Goal: Task Accomplishment & Management: Complete application form

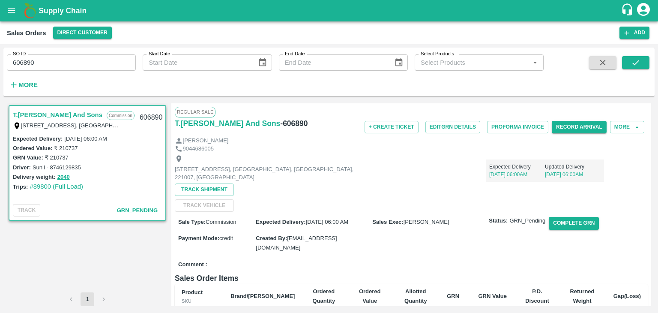
click at [643, 12] on icon "account of current user" at bounding box center [643, 9] width 15 height 15
click at [605, 46] on li "Logout" at bounding box center [623, 45] width 66 height 15
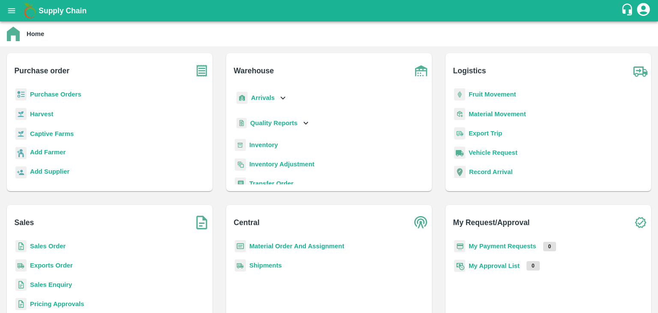
click at [644, 9] on icon "account of current user" at bounding box center [643, 9] width 13 height 13
click at [614, 46] on li "Logout" at bounding box center [623, 45] width 66 height 15
click at [55, 246] on b "Sales Order" at bounding box center [48, 246] width 36 height 7
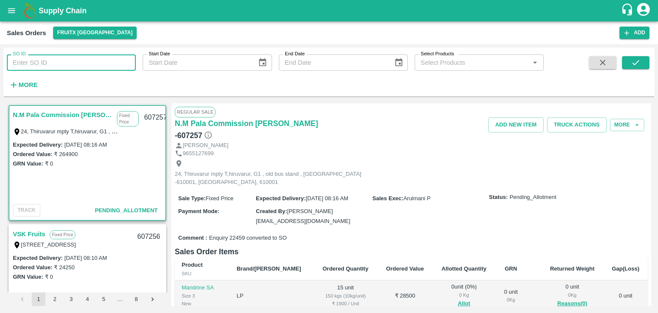
click at [27, 64] on input "SO ID" at bounding box center [71, 62] width 129 height 16
click at [36, 62] on input "SO ID" at bounding box center [71, 62] width 129 height 16
paste input "607239"
click at [634, 60] on icon "submit" at bounding box center [635, 62] width 9 height 9
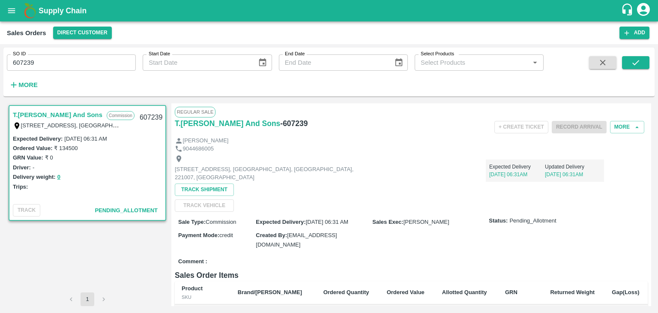
scroll to position [1, 0]
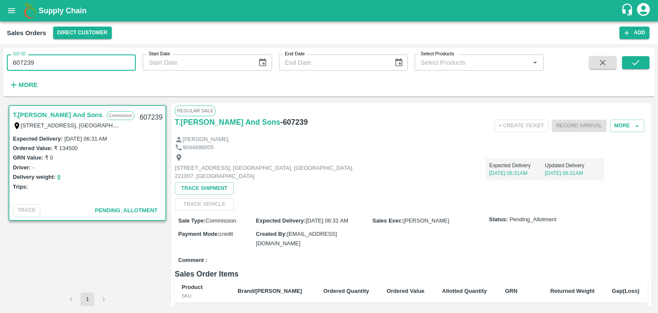
click at [39, 67] on input "607239" at bounding box center [71, 62] width 129 height 16
type input "6"
paste input "text"
click at [642, 63] on button "submit" at bounding box center [635, 62] width 27 height 13
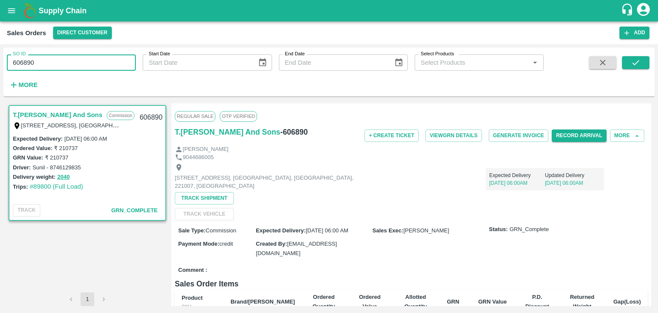
click at [56, 62] on input "606890" at bounding box center [71, 62] width 129 height 16
type input "6"
paste input "text"
click at [636, 60] on icon "submit" at bounding box center [635, 62] width 9 height 9
click at [51, 61] on input "606861" at bounding box center [71, 62] width 129 height 16
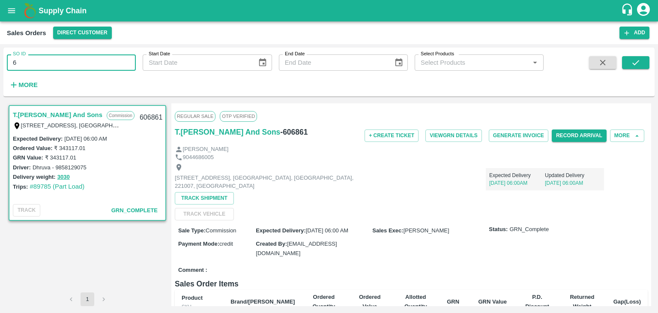
type input "6"
paste input "text"
type input "607239"
click at [633, 63] on icon "submit" at bounding box center [635, 62] width 7 height 5
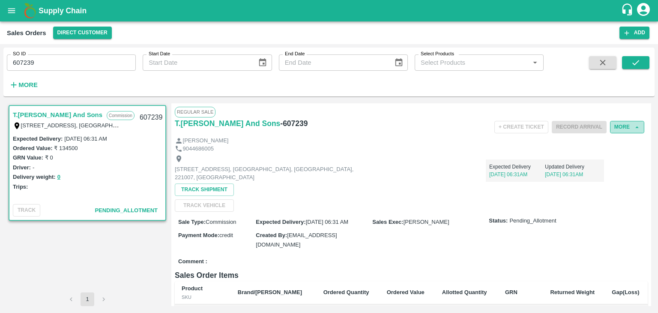
click at [628, 129] on button "More" at bounding box center [627, 127] width 34 height 12
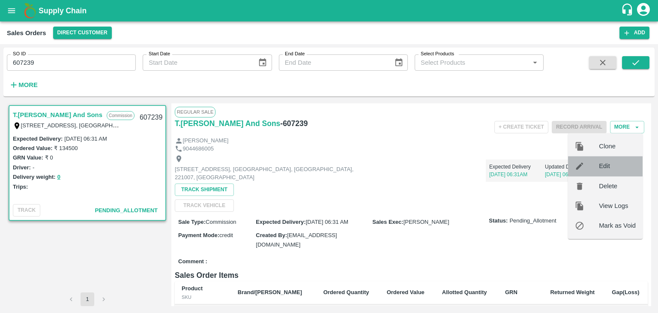
click at [606, 165] on span "Edit" at bounding box center [617, 166] width 37 height 9
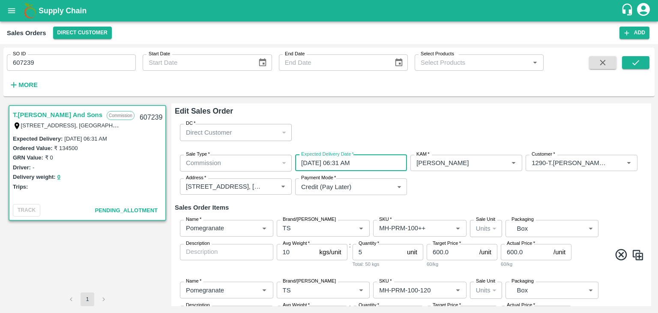
click at [322, 162] on input "[DATE] 06:31 AM" at bounding box center [348, 163] width 106 height 16
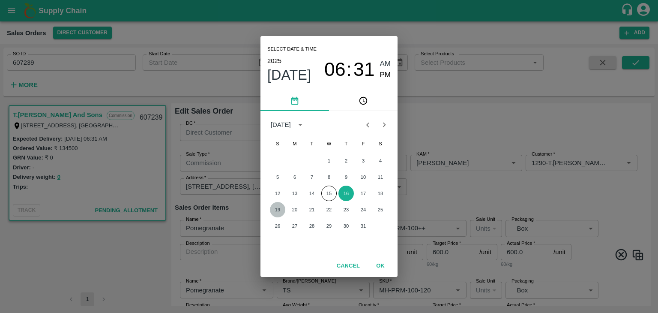
click at [276, 211] on button "19" at bounding box center [277, 209] width 15 height 15
type input "[DATE] 06:31 AM"
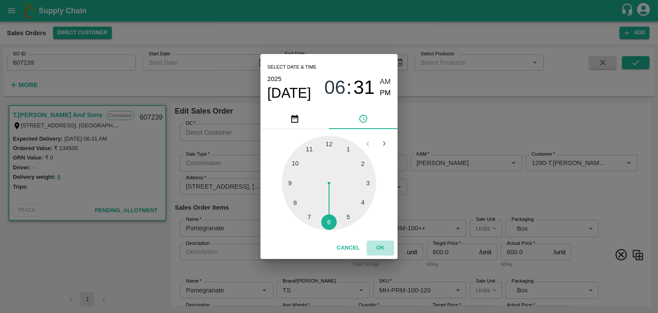
click at [380, 246] on button "OK" at bounding box center [380, 247] width 27 height 15
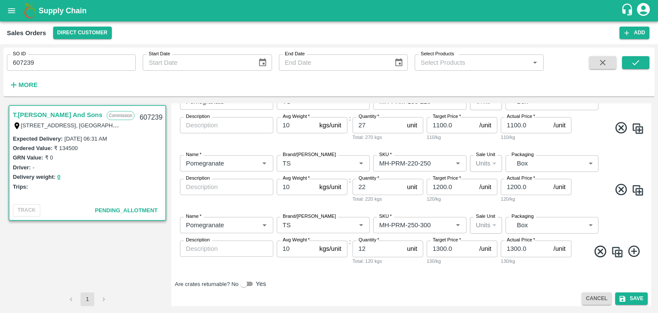
scroll to position [377, 0]
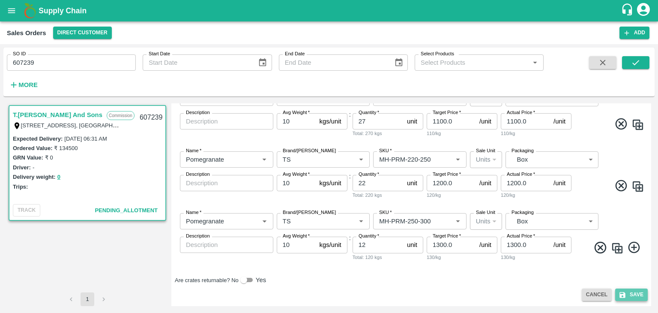
click at [636, 298] on button "Save" at bounding box center [631, 294] width 33 height 12
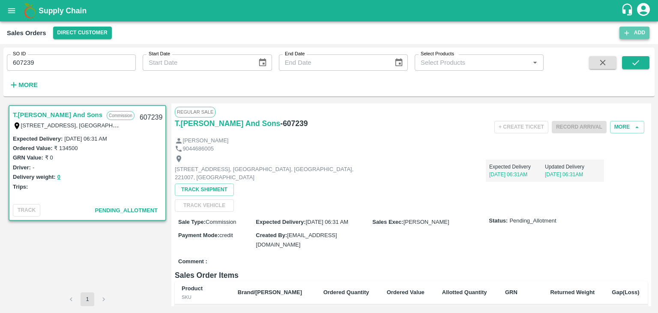
click at [642, 30] on button "Add" at bounding box center [635, 33] width 30 height 12
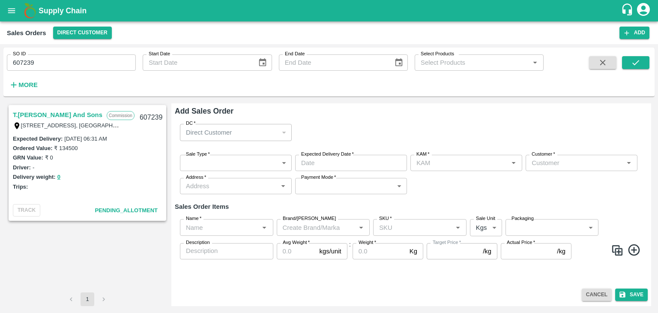
type input "[PERSON_NAME]"
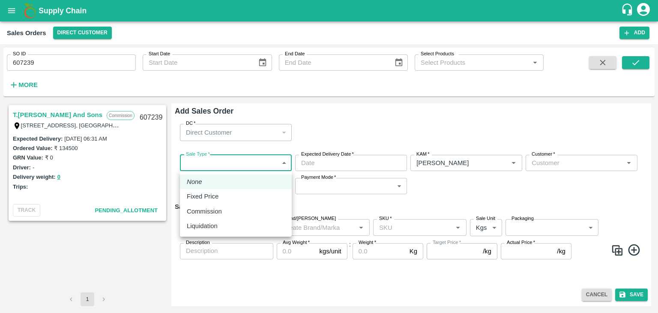
click at [245, 162] on body "Supply Chain Sales Orders Direct Customer Add SO ID 607239 SO ID Start Date Sta…" at bounding box center [329, 156] width 658 height 313
click at [226, 211] on div "Commission" at bounding box center [206, 211] width 39 height 9
type input "2"
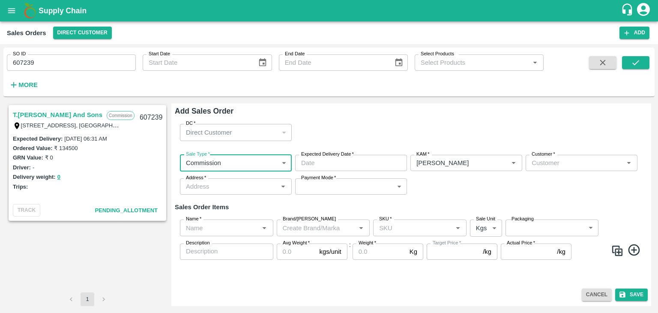
type input "DD/MM/YYYY hh:mm aa"
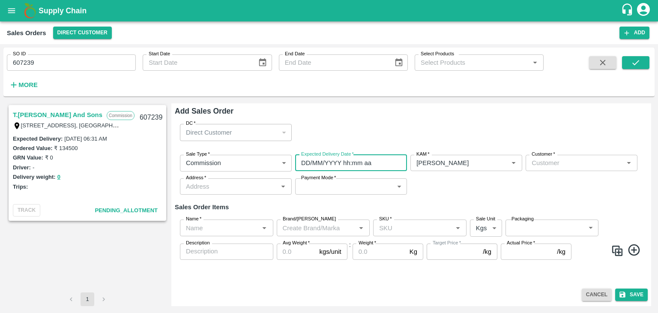
click at [346, 160] on input "DD/MM/YYYY hh:mm aa" at bounding box center [348, 163] width 106 height 16
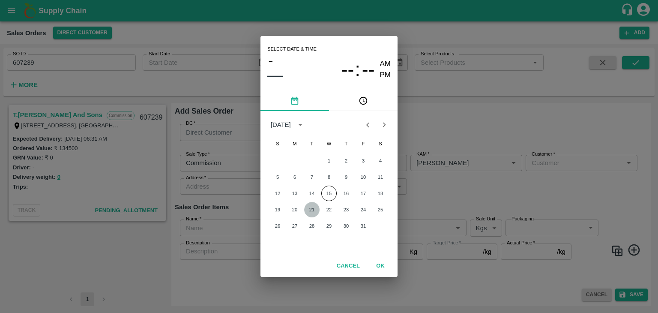
click at [312, 210] on button "21" at bounding box center [311, 209] width 15 height 15
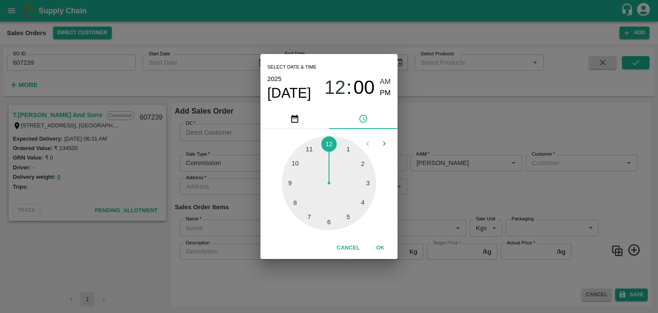
click at [329, 226] on div at bounding box center [329, 183] width 94 height 94
type input "[DATE] 06:00 AM"
click at [386, 78] on span "AM" at bounding box center [385, 82] width 11 height 12
click at [380, 249] on button "OK" at bounding box center [380, 247] width 27 height 15
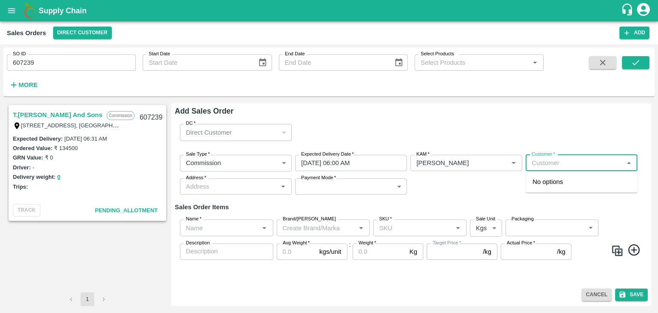
click at [560, 164] on input "Customer   *" at bounding box center [574, 162] width 93 height 11
click at [567, 187] on div "T.[PERSON_NAME] And Sons Semi Wholesale" at bounding box center [582, 185] width 112 height 23
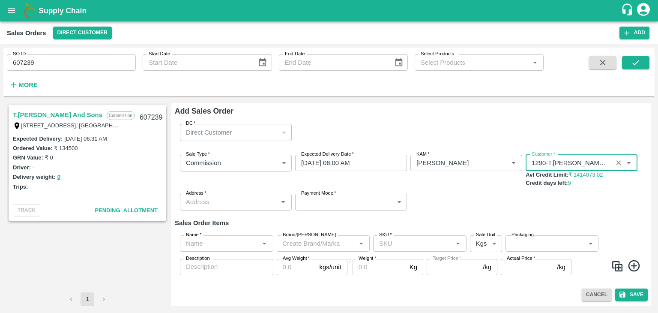
type input "1290-T.[PERSON_NAME] And Sons"
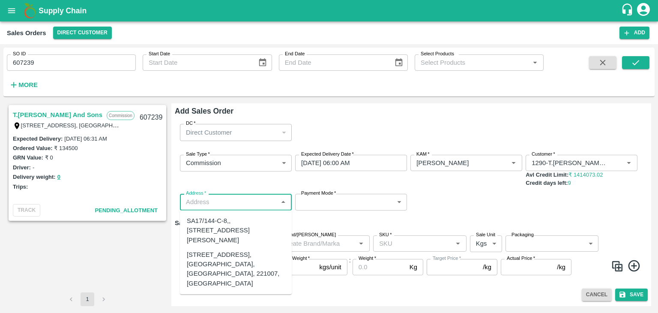
click at [225, 203] on input "Address   *" at bounding box center [229, 201] width 93 height 11
click at [222, 274] on div "[STREET_ADDRESS], [GEOGRAPHIC_DATA], [GEOGRAPHIC_DATA], 221007, [GEOGRAPHIC_DAT…" at bounding box center [236, 269] width 98 height 38
type input "[STREET_ADDRESS], [GEOGRAPHIC_DATA], [GEOGRAPHIC_DATA], 221007, [GEOGRAPHIC_DAT…"
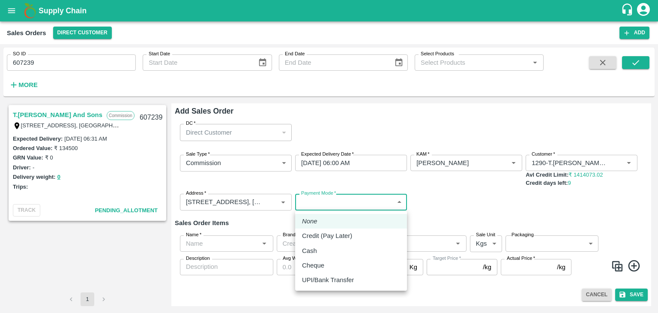
click at [323, 201] on body "Supply Chain Sales Orders Direct Customer Add SO ID 607239 SO ID Start Date Sta…" at bounding box center [329, 156] width 658 height 313
click at [325, 235] on p "Credit (Pay Later)" at bounding box center [327, 235] width 50 height 9
type input "credit"
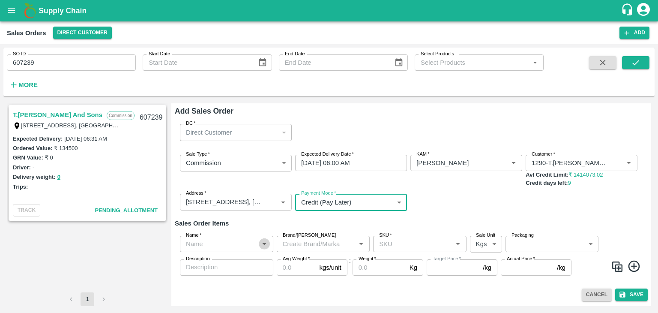
click at [263, 243] on icon "Open" at bounding box center [265, 244] width 4 height 2
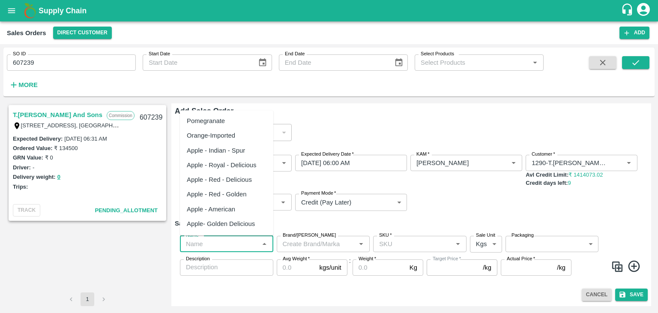
click at [219, 122] on div "Pomegranate" at bounding box center [206, 120] width 38 height 9
type input "Pomegranate"
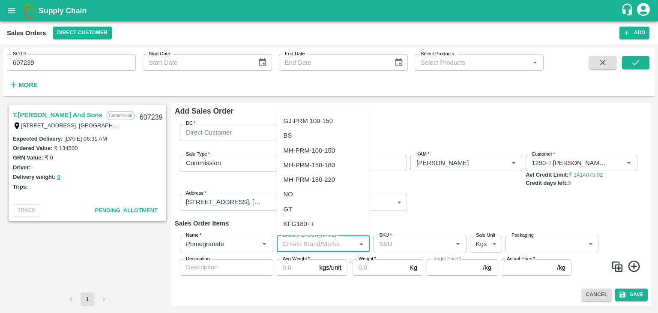
click at [306, 242] on input "Brand/[PERSON_NAME]" at bounding box center [316, 243] width 74 height 11
click at [292, 162] on div "TS" at bounding box center [323, 165] width 93 height 15
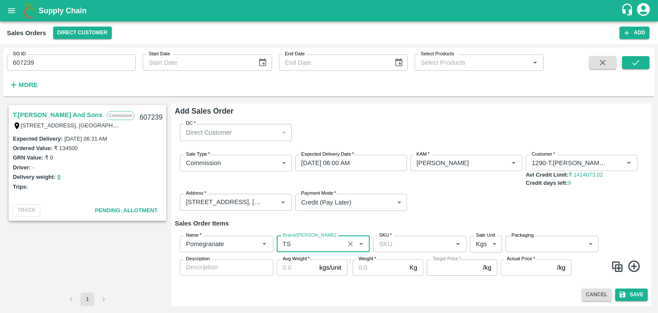
type input "TS"
click at [385, 245] on input "SKU   *" at bounding box center [413, 243] width 74 height 11
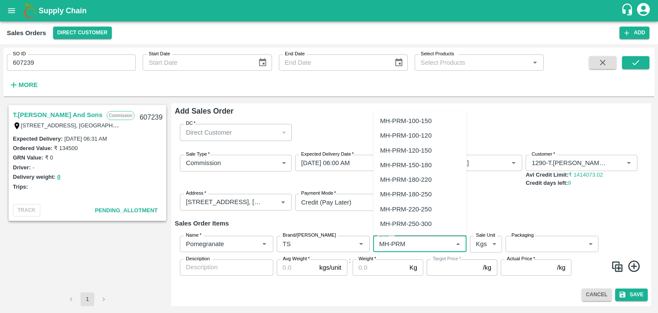
click at [413, 221] on div "MH-PRM-250-300" at bounding box center [405, 223] width 51 height 9
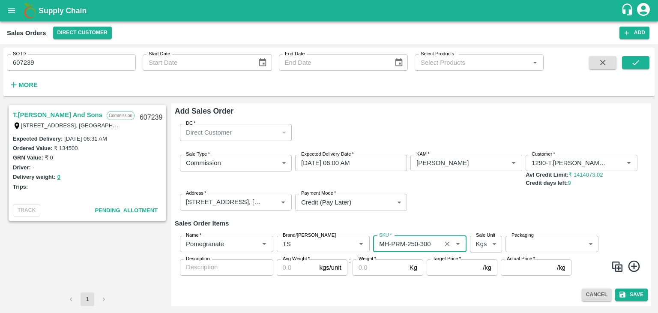
type input "MH-PRM-250-300"
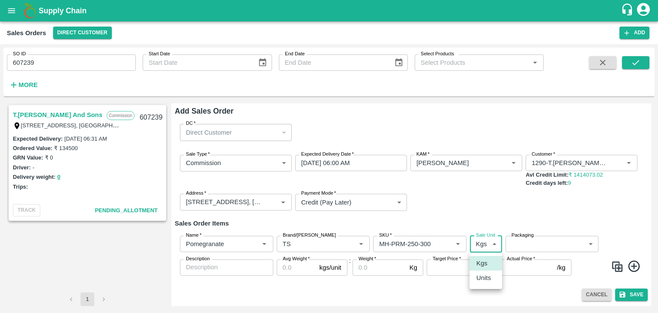
click at [497, 246] on body "Supply Chain Sales Orders Direct Customer Add SO ID 607239 SO ID Start Date Sta…" at bounding box center [329, 156] width 658 height 313
click at [487, 279] on p "Units" at bounding box center [483, 277] width 15 height 9
type input "2"
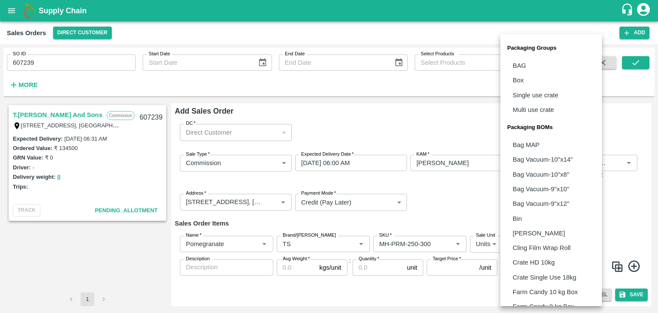
click at [530, 246] on body "Supply Chain Sales Orders Direct Customer Add SO ID 607239 SO ID Start Date Sta…" at bounding box center [329, 156] width 658 height 313
click at [521, 81] on p "Box" at bounding box center [518, 79] width 11 height 9
type input "GRP/1"
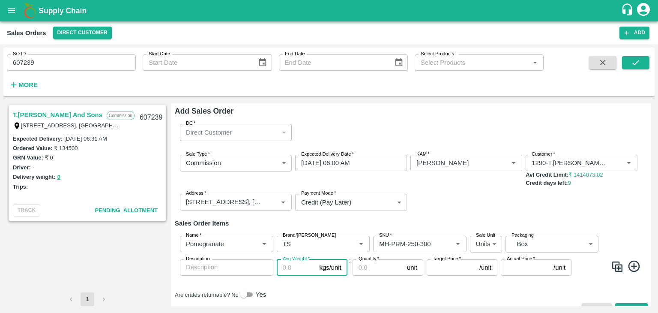
click at [284, 268] on input "Avg Weight   *" at bounding box center [296, 267] width 39 height 16
type input "10"
click at [376, 265] on input "Quantity   *" at bounding box center [378, 267] width 51 height 16
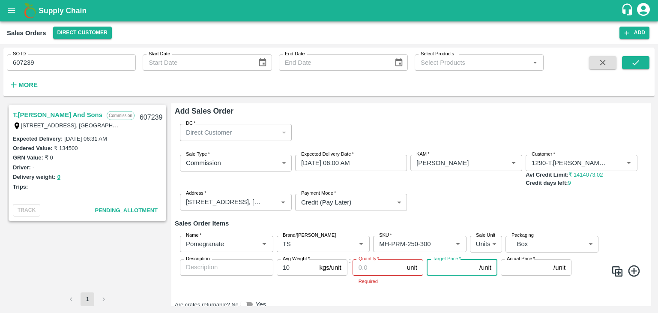
click at [437, 266] on input "Target Price   *" at bounding box center [451, 267] width 49 height 16
type input "1300"
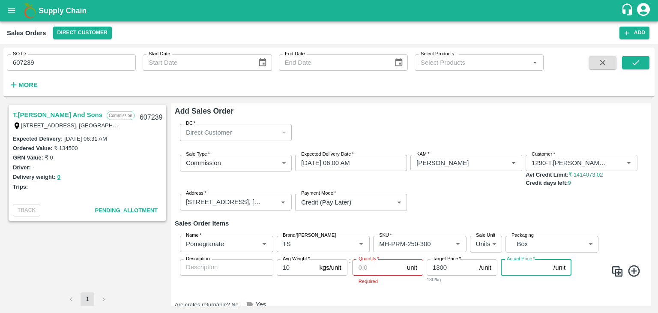
click at [508, 268] on input "Actual Price   *" at bounding box center [525, 267] width 49 height 16
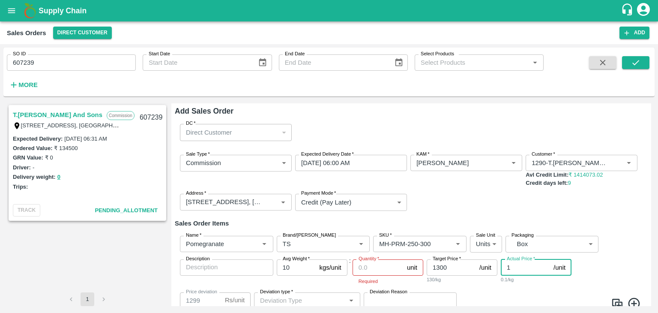
type input "13"
type input "1287"
type input "130"
type input "1170"
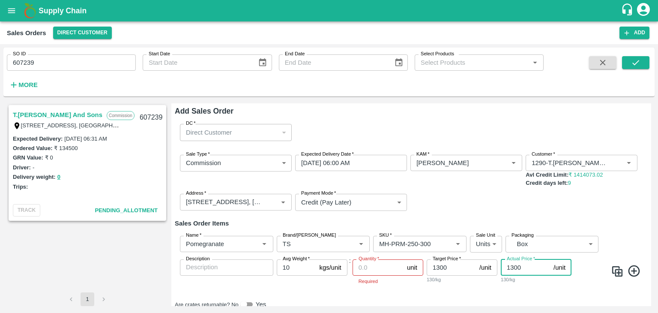
type input "1300"
click at [370, 263] on input "Quantity   *" at bounding box center [378, 267] width 51 height 16
click at [368, 269] on input "Quantity   *" at bounding box center [378, 267] width 51 height 16
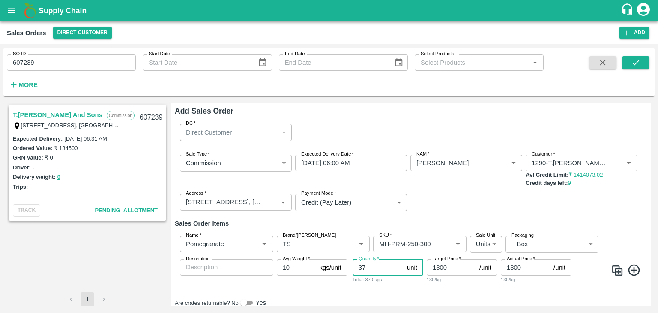
type input "3"
type input "11"
drag, startPoint x: 649, startPoint y: 172, endPoint x: 650, endPoint y: 167, distance: 5.6
click at [650, 167] on div "Add Sales Order DC   * Direct Customer 6 DC Sale Type   * Commission 2 Sale Typ…" at bounding box center [411, 204] width 480 height 203
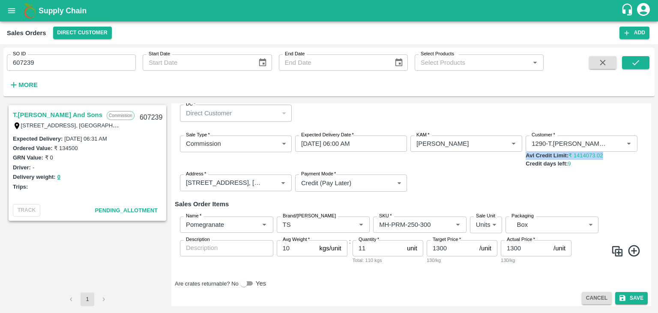
scroll to position [23, 0]
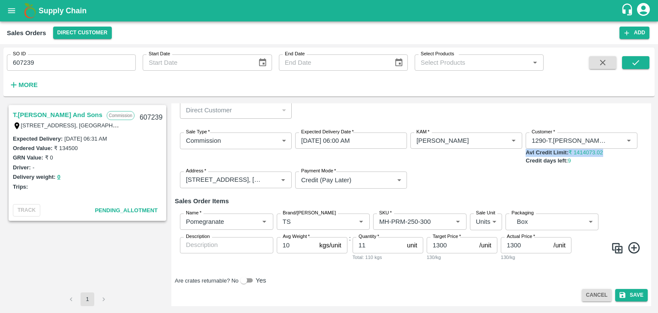
click at [632, 247] on icon at bounding box center [634, 248] width 12 height 12
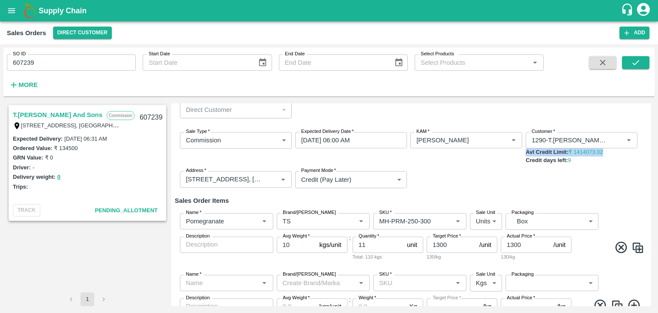
click at [632, 247] on img at bounding box center [638, 247] width 13 height 13
type input "Pomegranate"
type input "TS"
type input "MH-PRM-250-300"
type input "2"
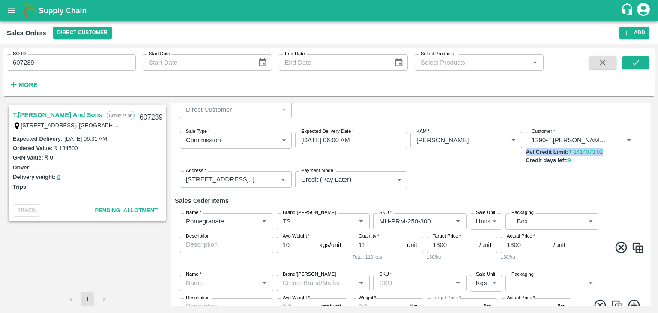
type input "GRP/1"
type input "10"
type input "1300"
click at [632, 247] on img at bounding box center [638, 247] width 13 height 13
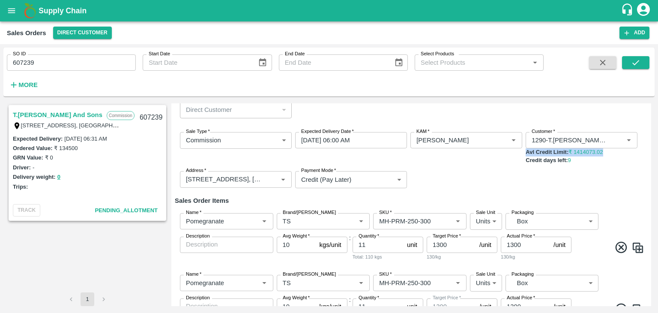
type input "Pomegranate"
type input "TS"
type input "MH-PRM-250-300"
type input "2"
type input "GRP/1"
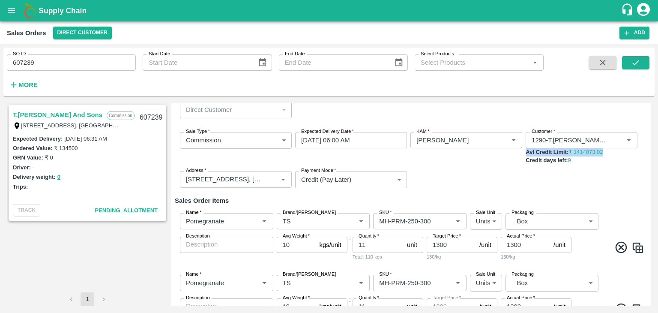
type input "10"
type input "1300"
click at [632, 247] on img at bounding box center [638, 247] width 13 height 13
type input "Pomegranate"
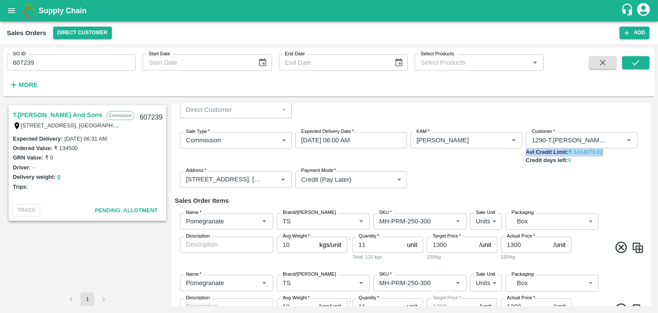
type input "TS"
type input "MH-PRM-250-300"
type input "2"
type input "GRP/1"
type input "10"
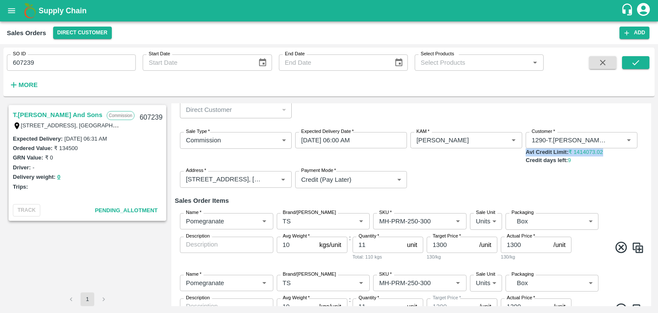
type input "1300"
click at [632, 247] on img at bounding box center [638, 247] width 13 height 13
type input "Pomegranate"
type input "TS"
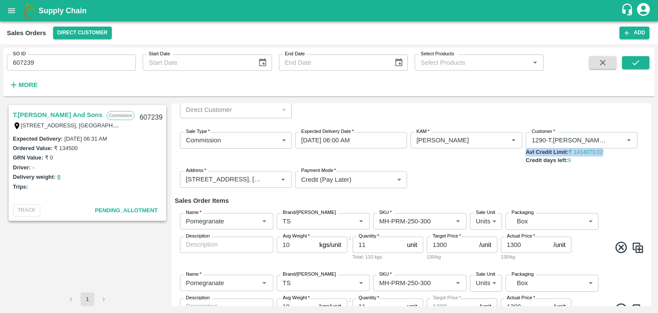
type input "MH-PRM-250-300"
type input "2"
type input "GRP/1"
type input "10"
type input "1300"
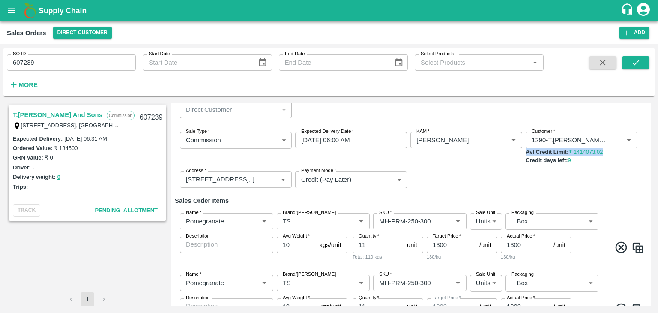
type input "1300"
click at [632, 247] on img at bounding box center [638, 247] width 13 height 13
type input "Pomegranate"
type input "TS"
type input "MH-PRM-250-300"
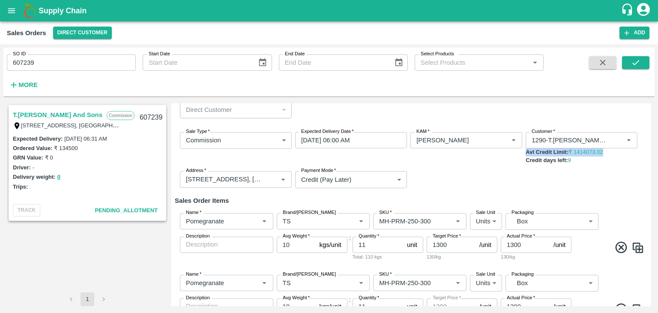
type input "2"
type input "GRP/1"
type input "10"
type input "1300"
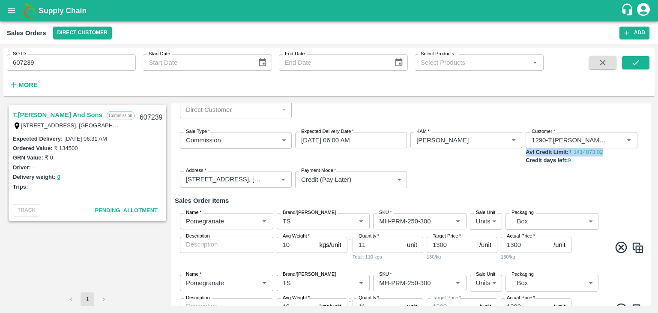
click at [632, 247] on img at bounding box center [638, 247] width 13 height 13
type input "Pomegranate"
type input "TS"
type input "MH-PRM-250-300"
type input "2"
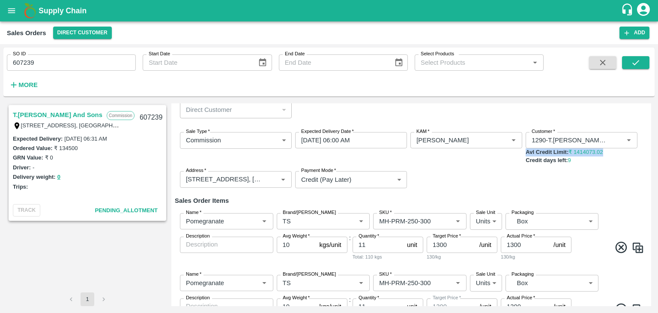
type input "GRP/1"
type input "10"
type input "1300"
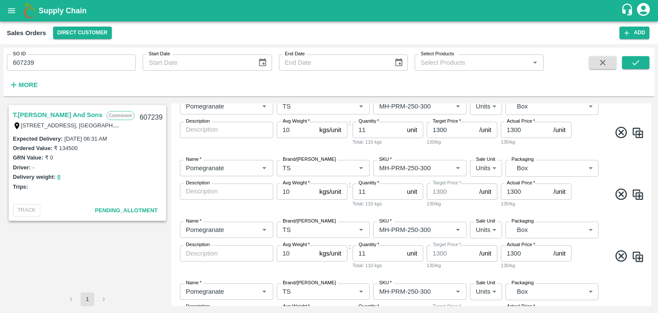
scroll to position [139, 0]
click at [457, 167] on icon "Open" at bounding box center [458, 167] width 4 height 2
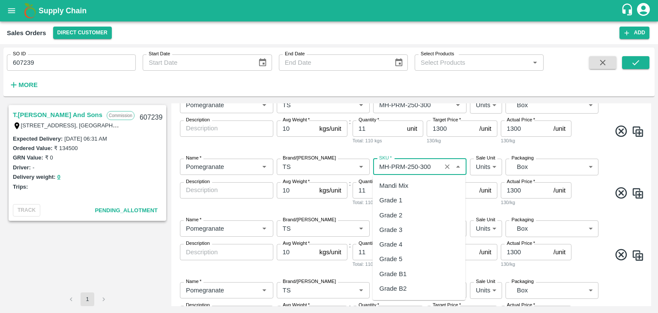
scroll to position [584, 0]
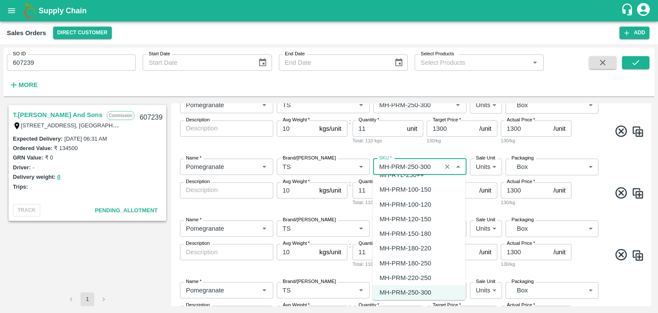
click at [424, 278] on div "MH-PRM-220-250" at bounding box center [405, 277] width 51 height 9
type input "MH-PRM-220-250"
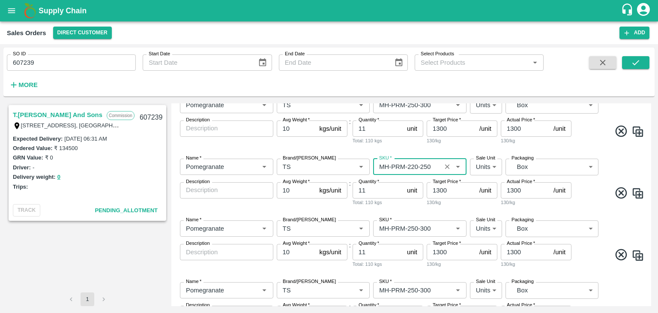
click at [371, 191] on input "11" at bounding box center [378, 190] width 51 height 16
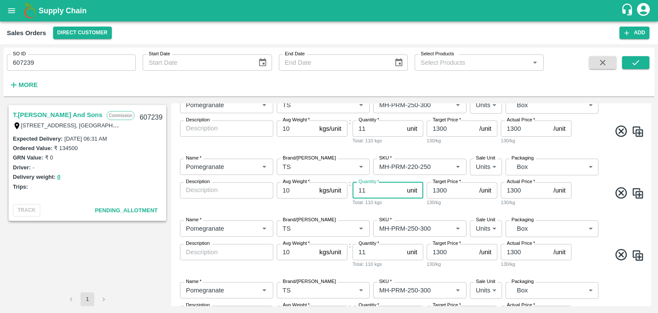
type input "1"
type input "28"
click at [440, 191] on input "1300" at bounding box center [451, 190] width 49 height 16
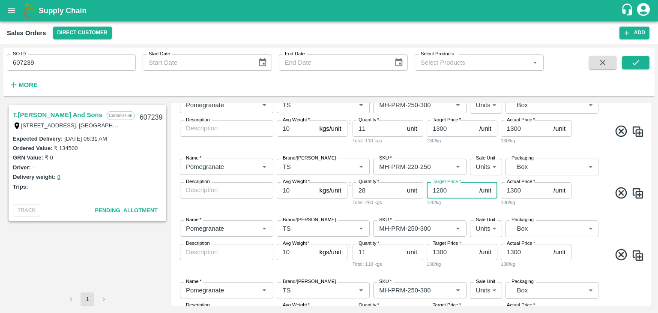
type input "1200"
click at [514, 190] on input "1300" at bounding box center [525, 190] width 49 height 16
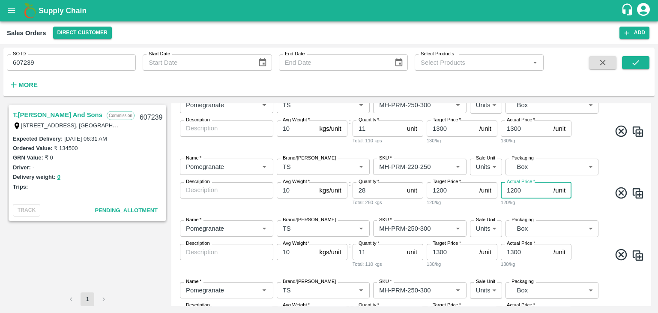
type input "1200"
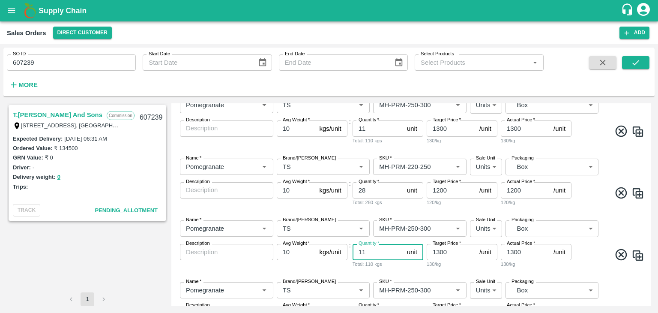
click at [375, 251] on input "11" at bounding box center [378, 252] width 51 height 16
type input "1"
type input "50"
click at [432, 226] on input "SKU   *" at bounding box center [407, 228] width 63 height 11
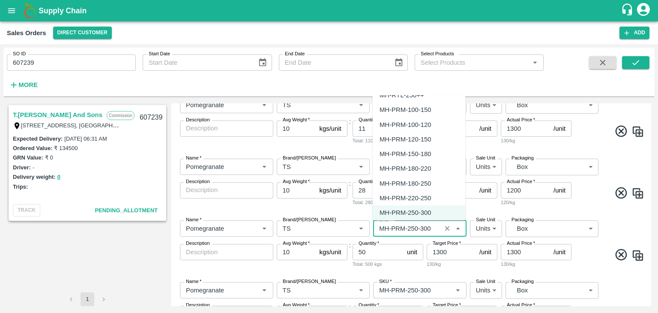
click at [426, 180] on div "MH-PRM-180-250" at bounding box center [405, 183] width 51 height 9
type input "MH-PRM-180-250"
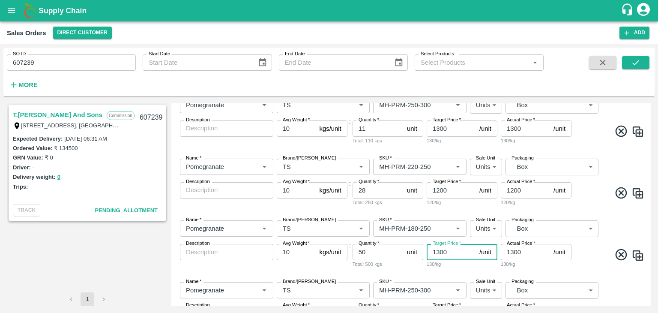
click at [439, 252] on input "1300" at bounding box center [451, 252] width 49 height 16
type input "1100"
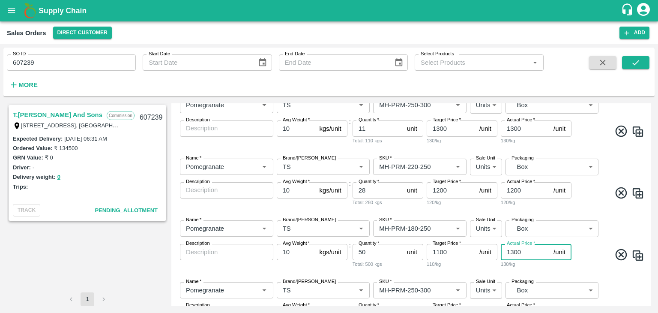
click at [513, 252] on input "1300" at bounding box center [525, 252] width 49 height 16
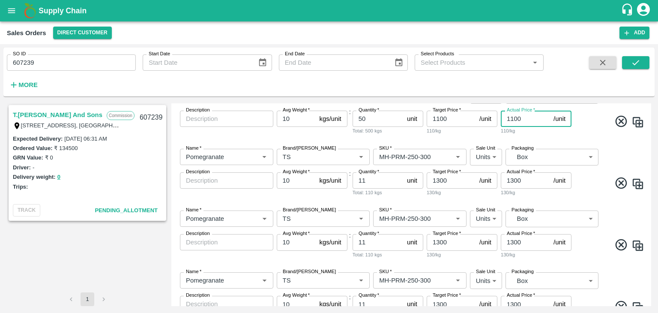
scroll to position [274, 0]
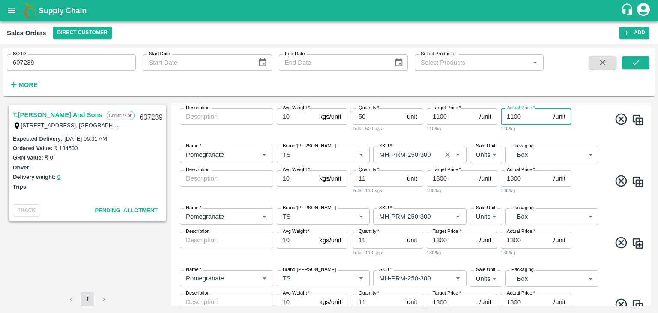
type input "1100"
click at [423, 150] on input "SKU   *" at bounding box center [407, 154] width 63 height 11
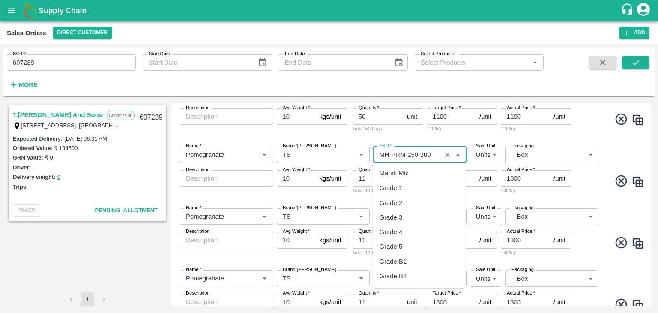
scroll to position [584, 0]
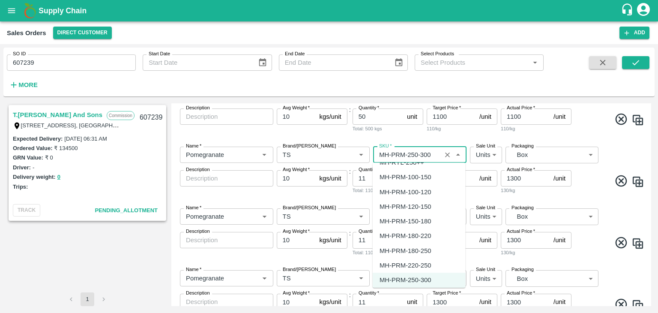
click at [421, 237] on div "MH-PRM-180-220" at bounding box center [405, 235] width 51 height 9
type input "MH-PRM-180-220"
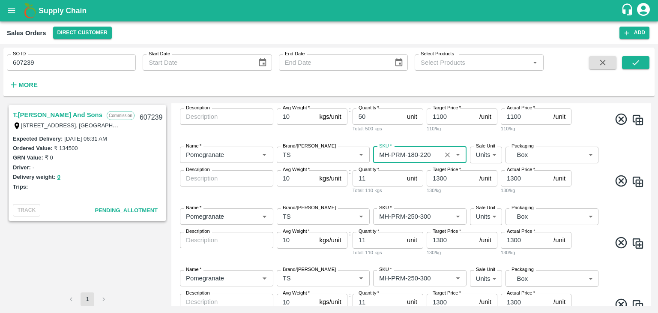
click at [372, 177] on input "11" at bounding box center [378, 178] width 51 height 16
type input "1"
type input "55"
click at [440, 179] on input "1300" at bounding box center [451, 178] width 49 height 16
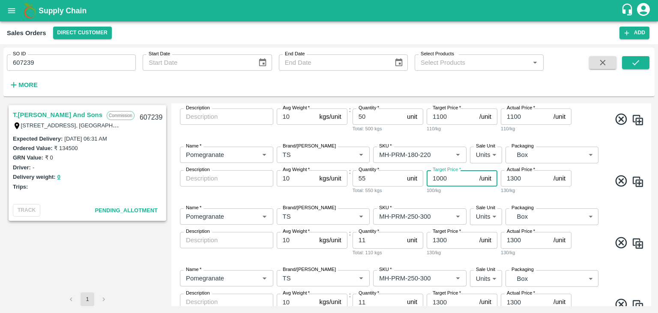
type input "1000"
click at [514, 180] on input "1300" at bounding box center [525, 178] width 49 height 16
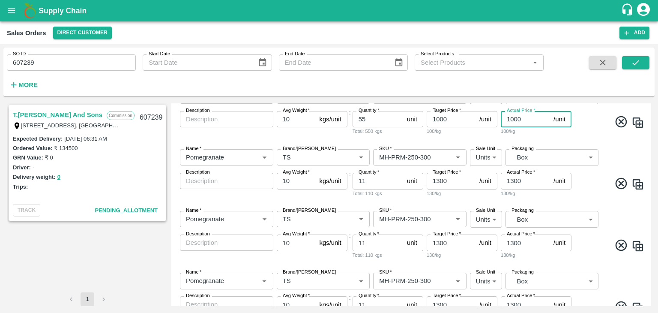
scroll to position [335, 0]
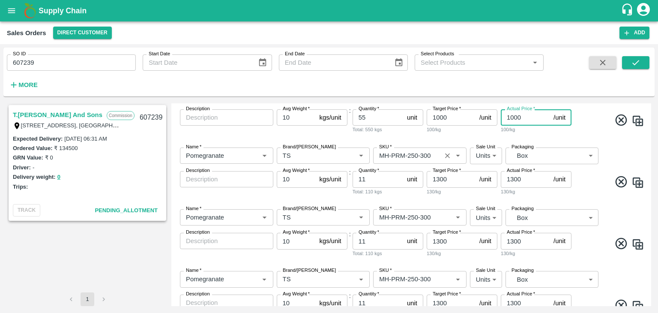
type input "1000"
click at [429, 159] on input "SKU   *" at bounding box center [407, 155] width 63 height 11
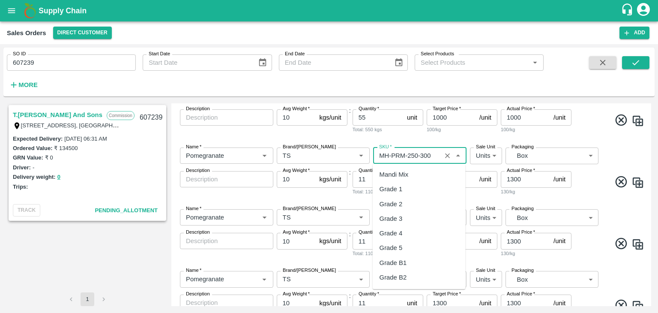
scroll to position [584, 0]
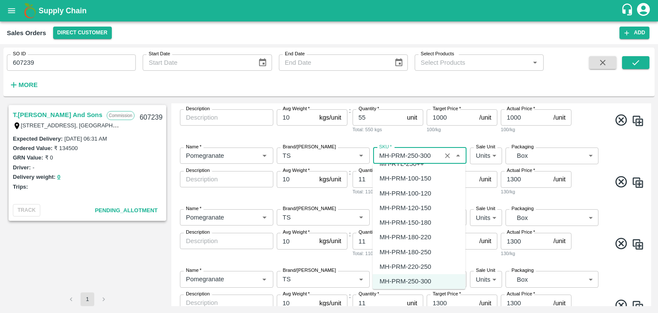
click at [424, 223] on div "MH-PRM-150-180" at bounding box center [405, 222] width 51 height 9
type input "MH-PRM-150-180"
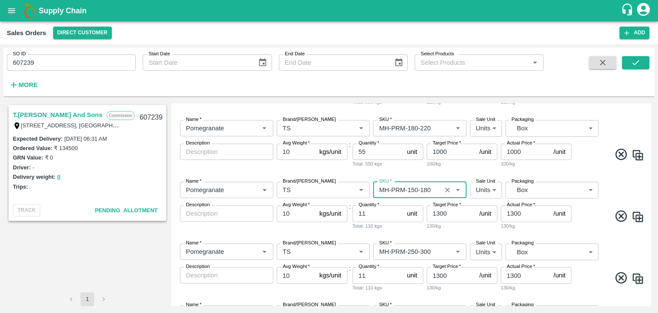
scroll to position [304, 0]
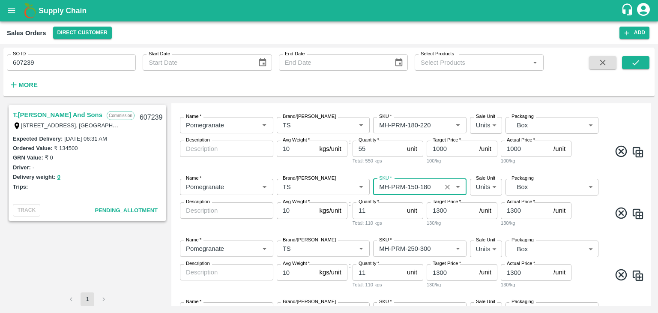
click at [374, 211] on input "11" at bounding box center [378, 210] width 51 height 16
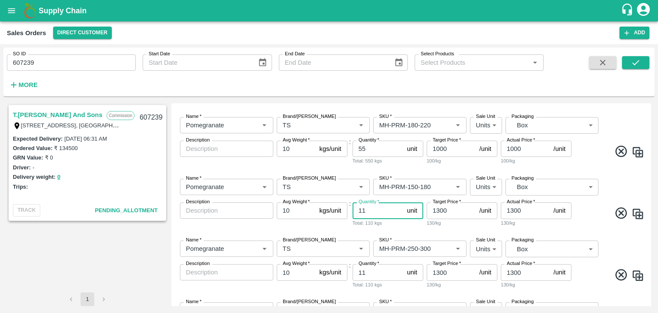
type input "1"
type input "63"
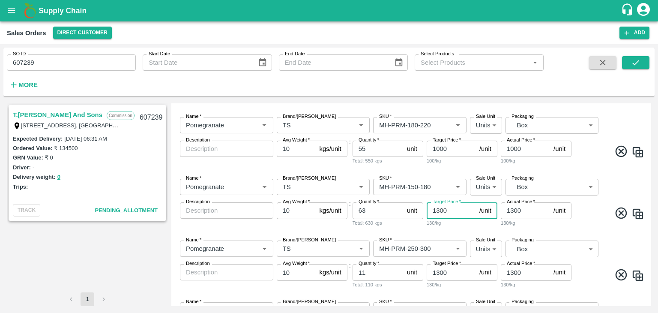
click at [458, 212] on input "1300" at bounding box center [451, 210] width 49 height 16
click at [440, 210] on input "1300" at bounding box center [451, 210] width 49 height 16
type input "900"
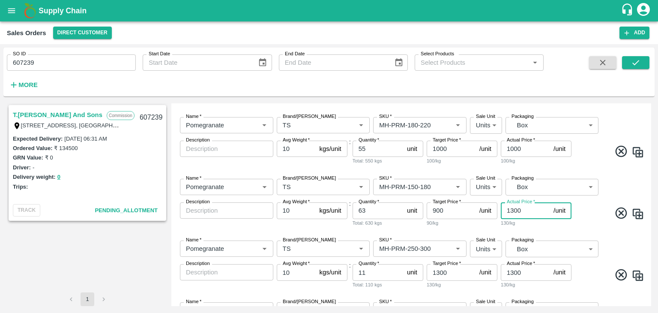
click at [516, 210] on input "1300" at bounding box center [525, 210] width 49 height 16
click at [514, 210] on input "1300" at bounding box center [525, 210] width 49 height 16
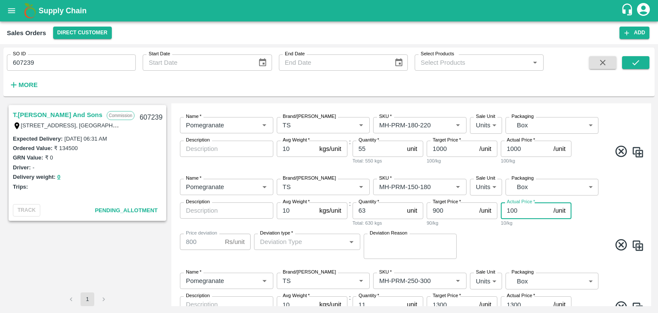
type input "00"
type input "900"
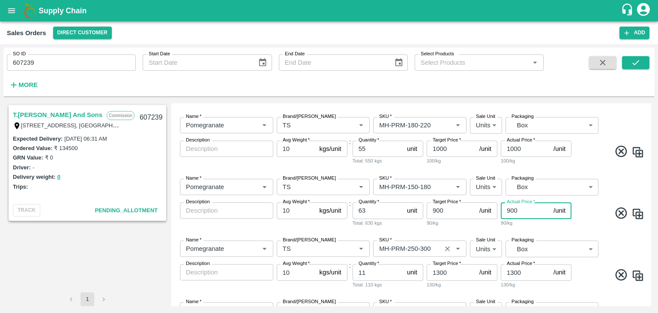
type input "900"
click at [417, 249] on input "SKU   *" at bounding box center [407, 248] width 63 height 11
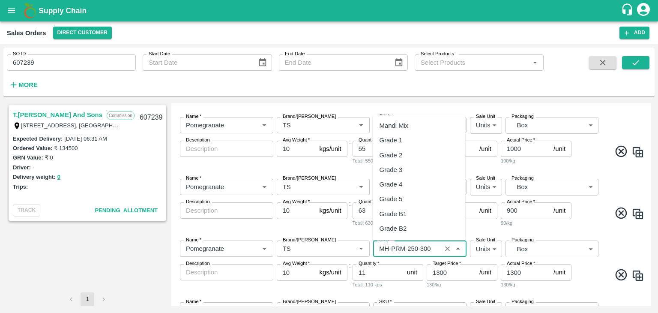
scroll to position [584, 0]
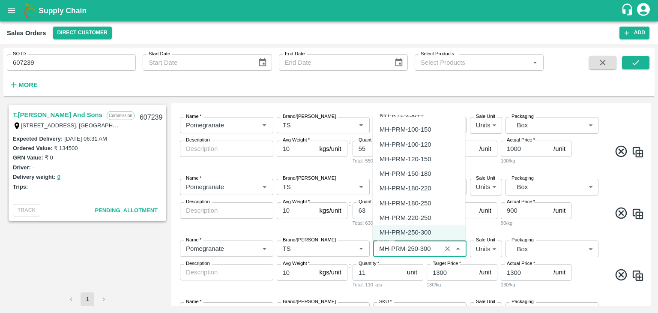
click at [406, 160] on div "MH-PRM-120-150" at bounding box center [405, 158] width 51 height 9
type input "MH-PRM-120-150"
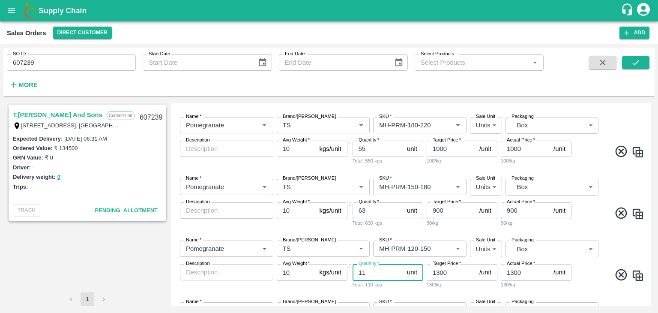
click at [372, 273] on input "11" at bounding box center [378, 272] width 51 height 16
type input "1"
type input "77"
click at [440, 273] on input "1300" at bounding box center [451, 272] width 49 height 16
type input "800"
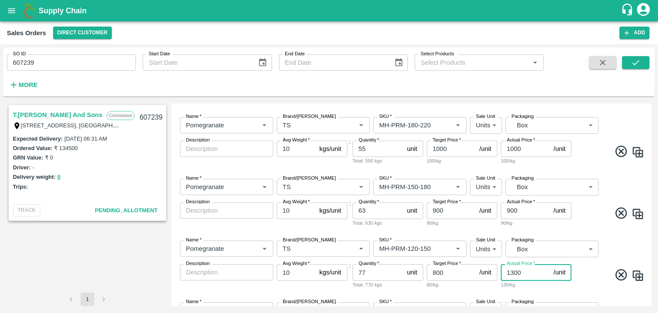
click at [515, 273] on input "1300" at bounding box center [525, 272] width 49 height 16
type input "00"
type input "800"
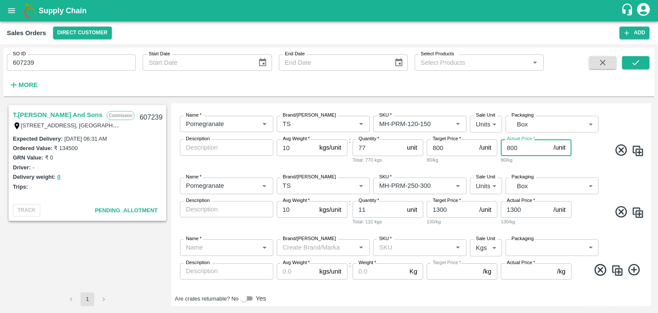
scroll to position [432, 0]
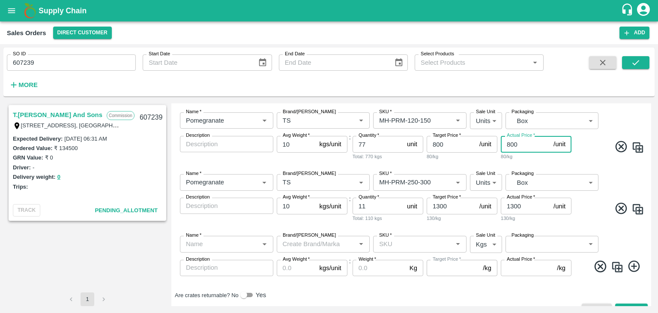
type input "800"
click at [371, 207] on input "11" at bounding box center [378, 206] width 51 height 16
type input "1"
type input "37"
click at [431, 183] on input "SKU   *" at bounding box center [407, 182] width 63 height 11
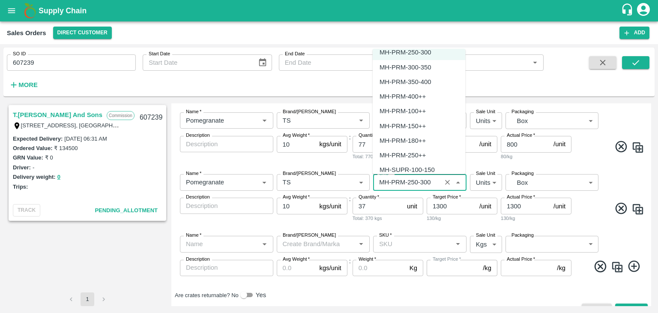
scroll to position [716, 0]
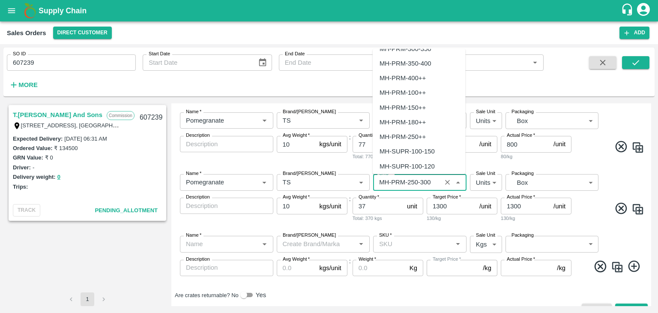
click at [412, 93] on div "MH-PRM-100++" at bounding box center [403, 92] width 46 height 9
type input "MH-PRM-100++"
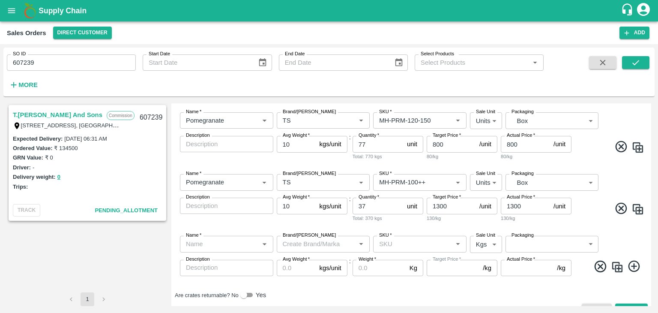
click at [599, 267] on icon at bounding box center [601, 266] width 12 height 12
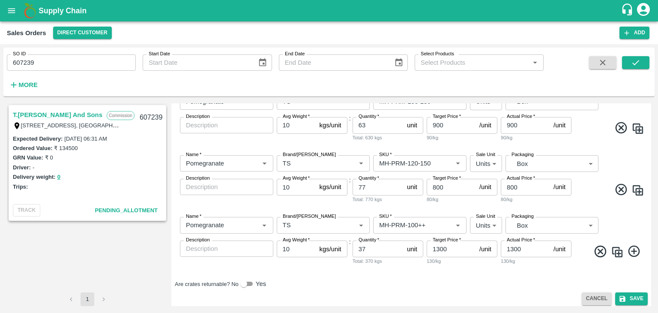
scroll to position [393, 0]
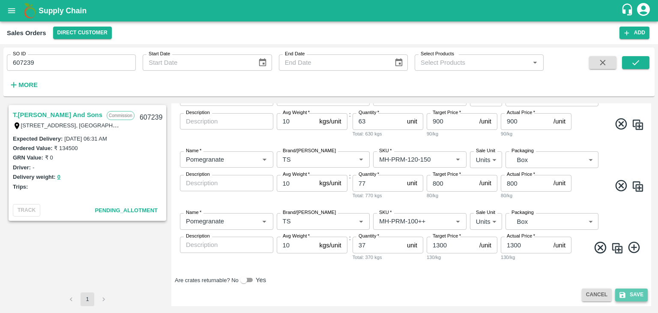
click at [635, 296] on button "Save" at bounding box center [631, 294] width 33 height 12
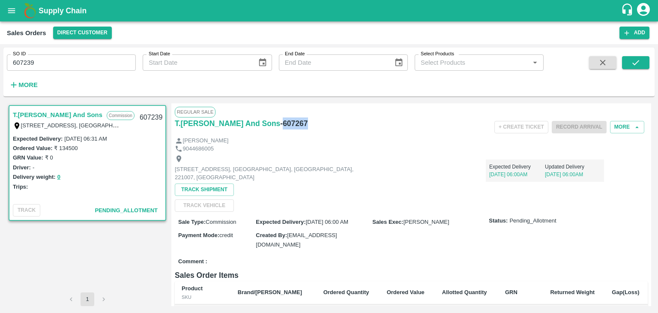
drag, startPoint x: 303, startPoint y: 122, endPoint x: 277, endPoint y: 119, distance: 26.3
click at [277, 119] on div "T.[PERSON_NAME] And Sons - 607267" at bounding box center [254, 123] width 158 height 12
copy h6 "607267"
click at [70, 63] on input "607239" at bounding box center [71, 62] width 129 height 16
type input "6"
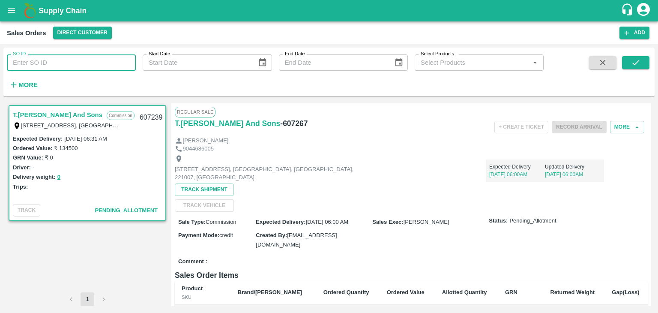
paste input "text"
type input "607267"
click at [640, 62] on icon "submit" at bounding box center [635, 62] width 9 height 9
click at [74, 58] on input "607267" at bounding box center [71, 62] width 129 height 16
type input "6"
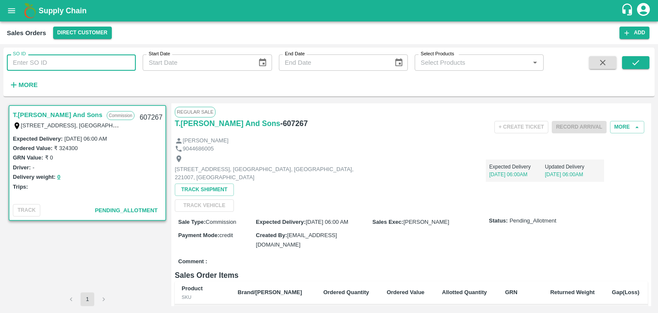
paste input "text"
type input "607239"
click at [632, 63] on icon "submit" at bounding box center [635, 62] width 7 height 5
